Goal: Task Accomplishment & Management: Manage account settings

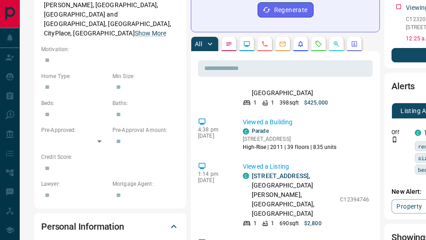
scroll to position [954, 0]
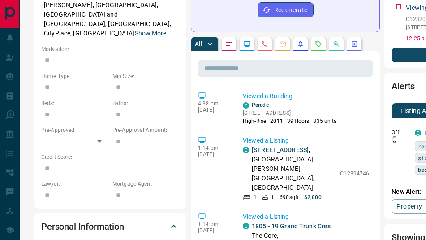
click at [323, 37] on button "button" at bounding box center [318, 44] width 14 height 14
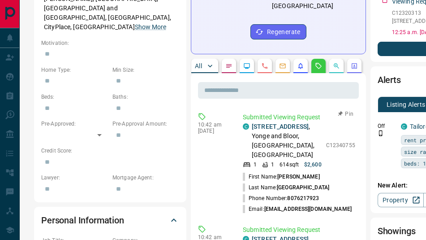
scroll to position [0, 0]
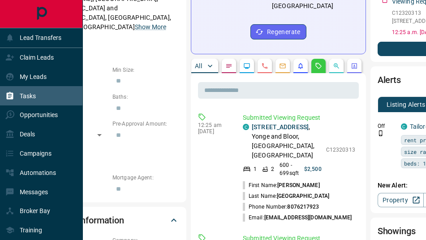
click at [28, 95] on p "Tasks" at bounding box center [28, 95] width 16 height 7
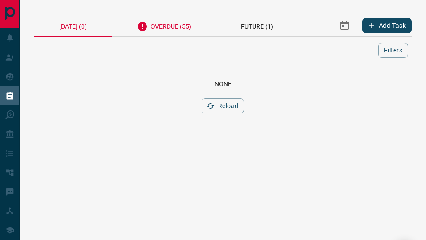
click at [172, 34] on div "Overdue (55)" at bounding box center [164, 25] width 104 height 22
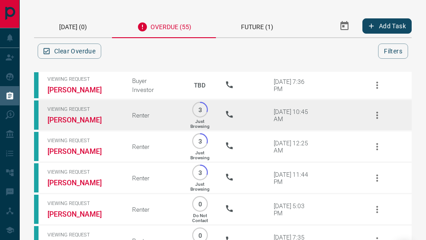
click at [375, 115] on icon "button" at bounding box center [377, 115] width 11 height 11
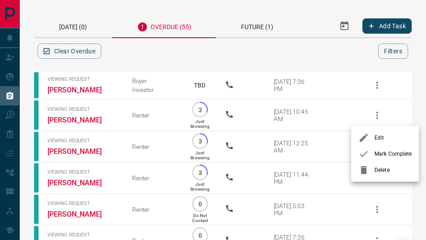
click at [376, 150] on span "Mark Complete" at bounding box center [392, 154] width 37 height 8
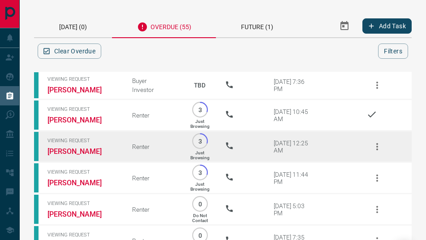
click at [376, 142] on icon "button" at bounding box center [377, 146] width 11 height 11
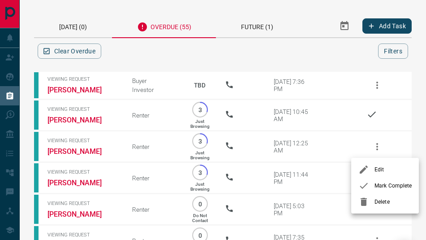
click at [380, 182] on span "Mark Complete" at bounding box center [392, 185] width 37 height 8
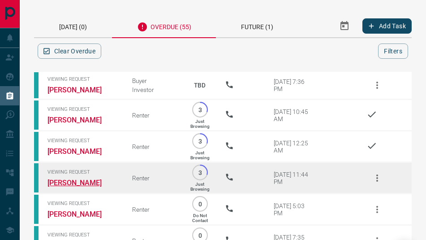
click at [69, 181] on link "[PERSON_NAME]" at bounding box center [82, 182] width 71 height 9
